Goal: Find contact information: Find contact information

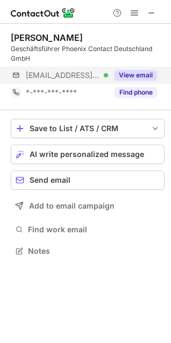
scroll to position [244, 171]
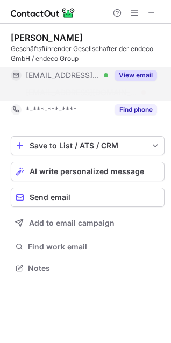
scroll to position [244, 171]
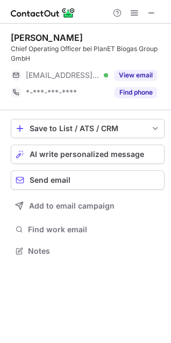
scroll to position [244, 171]
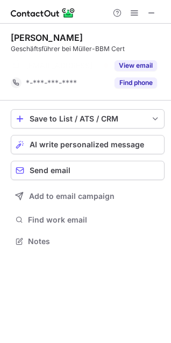
scroll to position [217, 171]
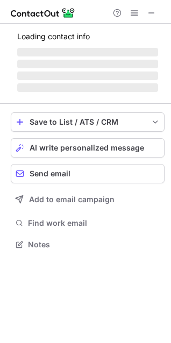
scroll to position [234, 171]
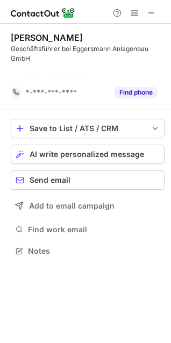
scroll to position [226, 171]
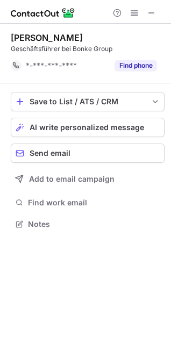
scroll to position [217, 171]
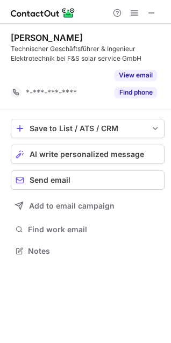
scroll to position [226, 171]
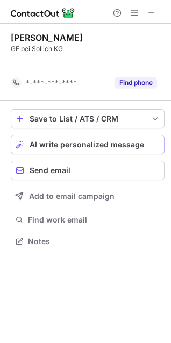
scroll to position [217, 171]
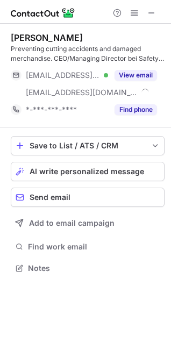
scroll to position [261, 171]
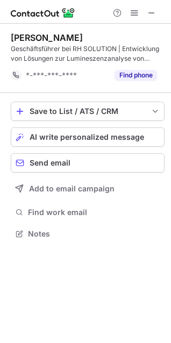
scroll to position [226, 171]
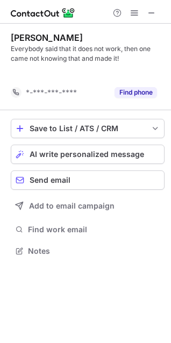
scroll to position [226, 171]
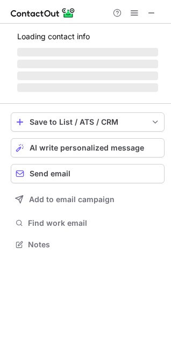
scroll to position [234, 171]
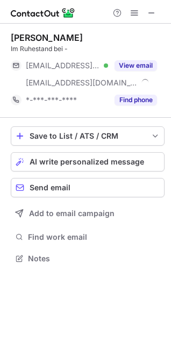
scroll to position [251, 171]
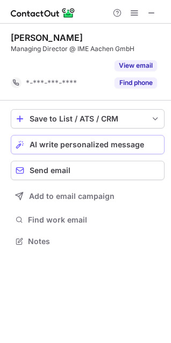
scroll to position [217, 171]
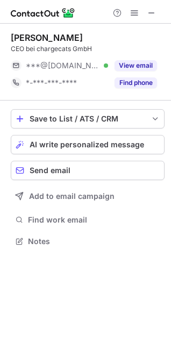
scroll to position [234, 171]
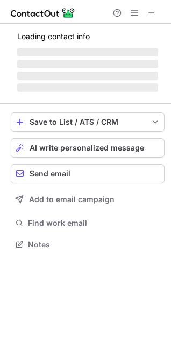
scroll to position [234, 171]
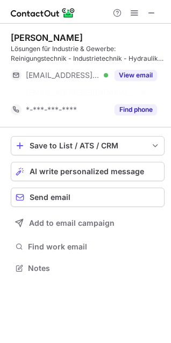
scroll to position [244, 171]
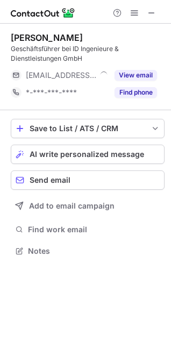
scroll to position [244, 171]
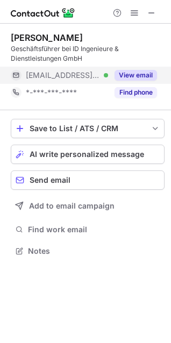
click at [148, 76] on button "View email" at bounding box center [136, 75] width 42 height 11
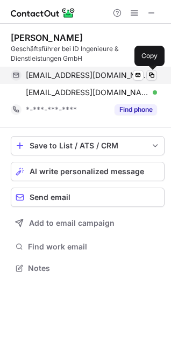
click at [150, 74] on span at bounding box center [151, 75] width 9 height 9
click at [151, 74] on span at bounding box center [151, 75] width 9 height 9
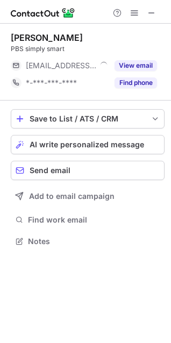
scroll to position [234, 171]
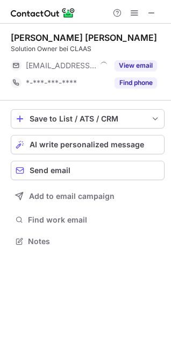
scroll to position [5, 5]
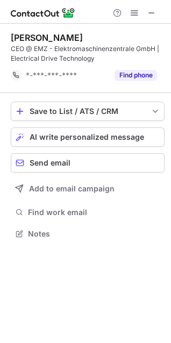
scroll to position [226, 171]
